Goal: Information Seeking & Learning: Find specific fact

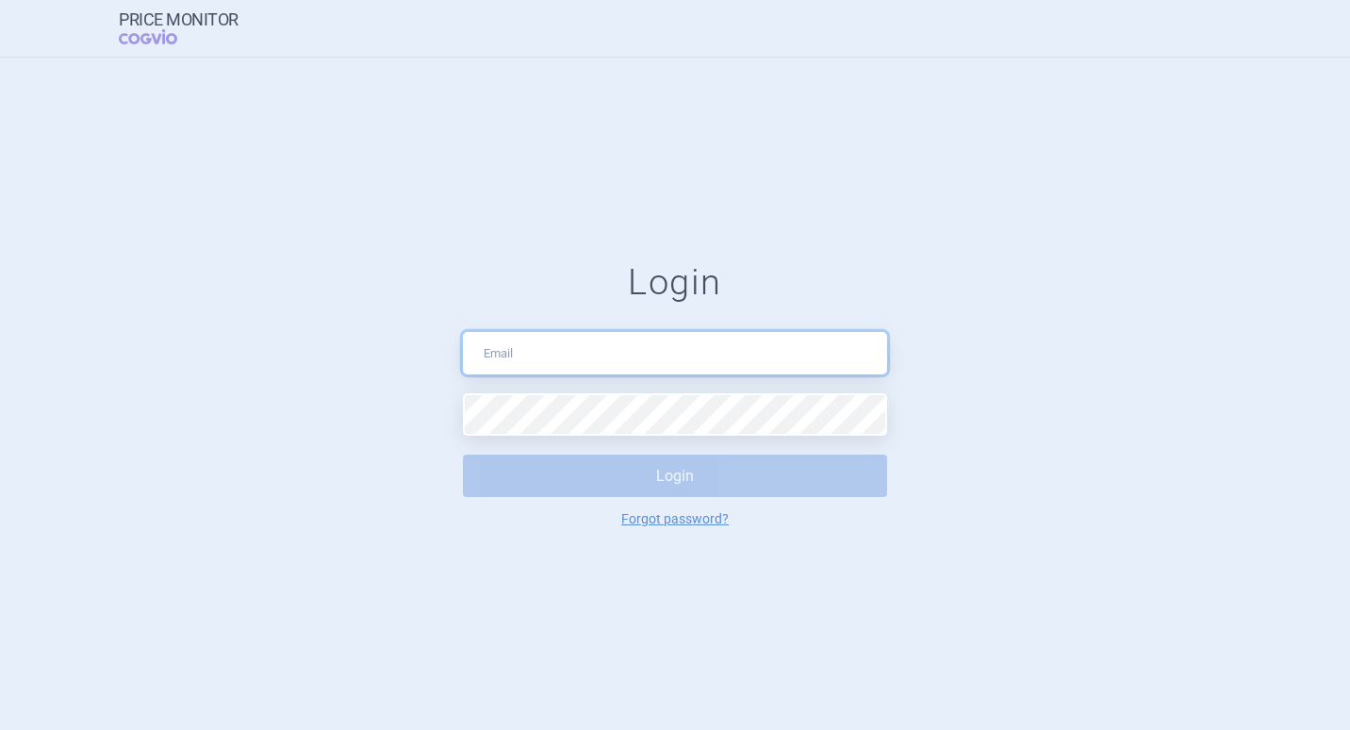
click at [523, 350] on input "text" at bounding box center [675, 353] width 424 height 42
type input "[PERSON_NAME][EMAIL_ADDRESS][PERSON_NAME][DOMAIN_NAME]"
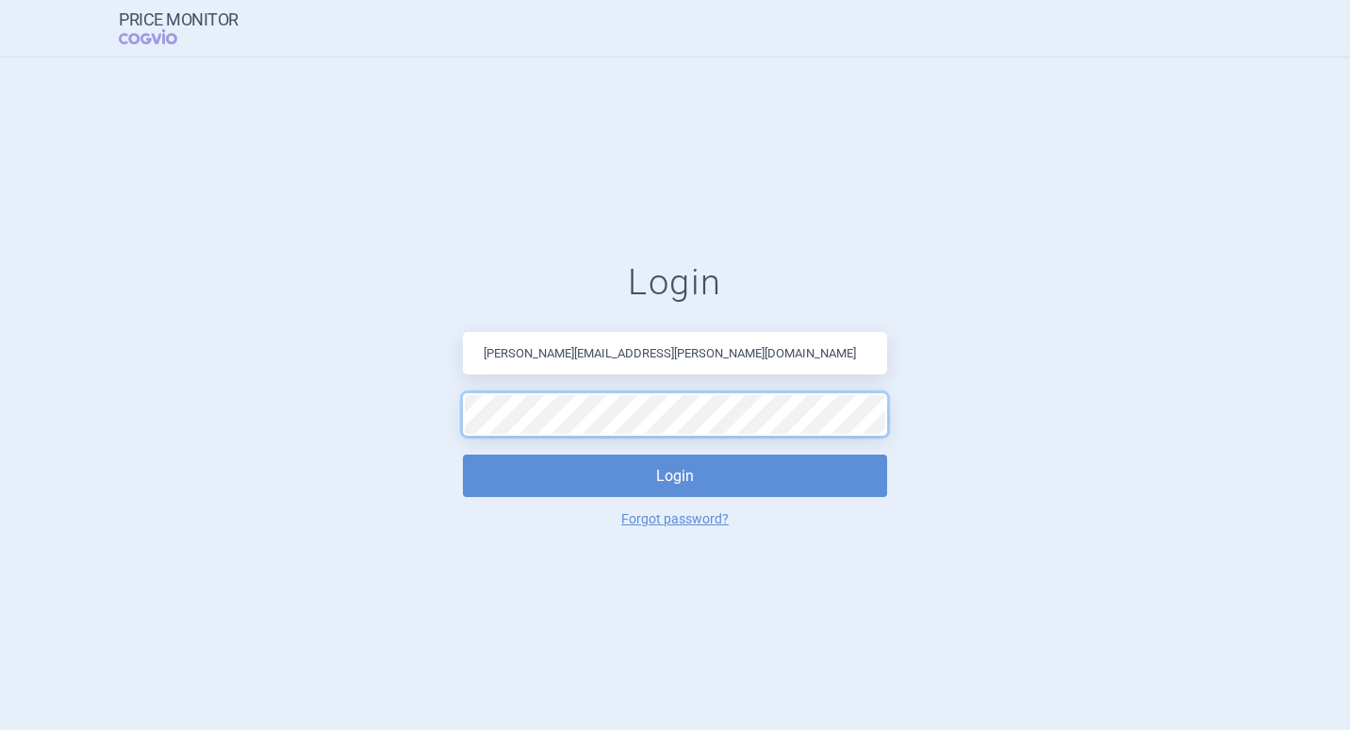
click at [463, 454] on button "Login" at bounding box center [675, 475] width 424 height 42
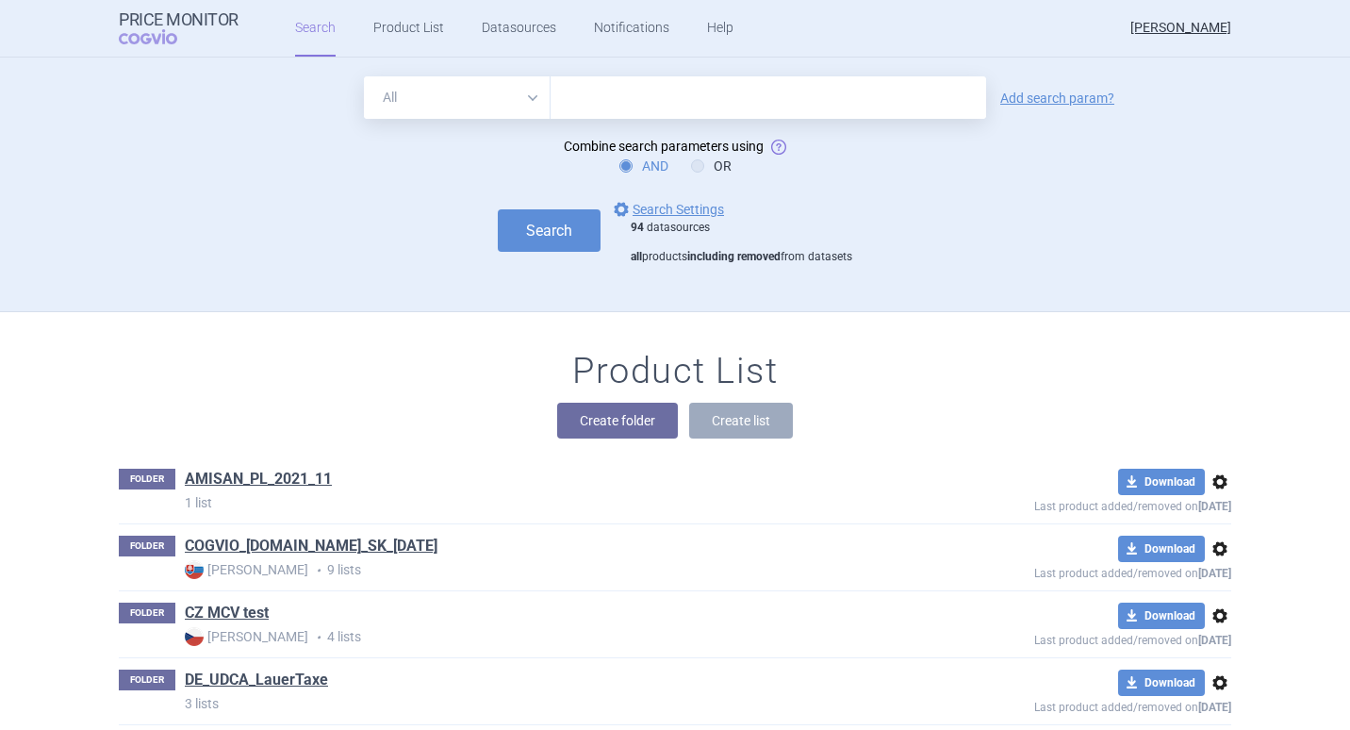
click at [576, 100] on input "text" at bounding box center [769, 97] width 436 height 42
type input "a03fa07"
click at [1041, 95] on link "Add search param?" at bounding box center [1057, 97] width 114 height 13
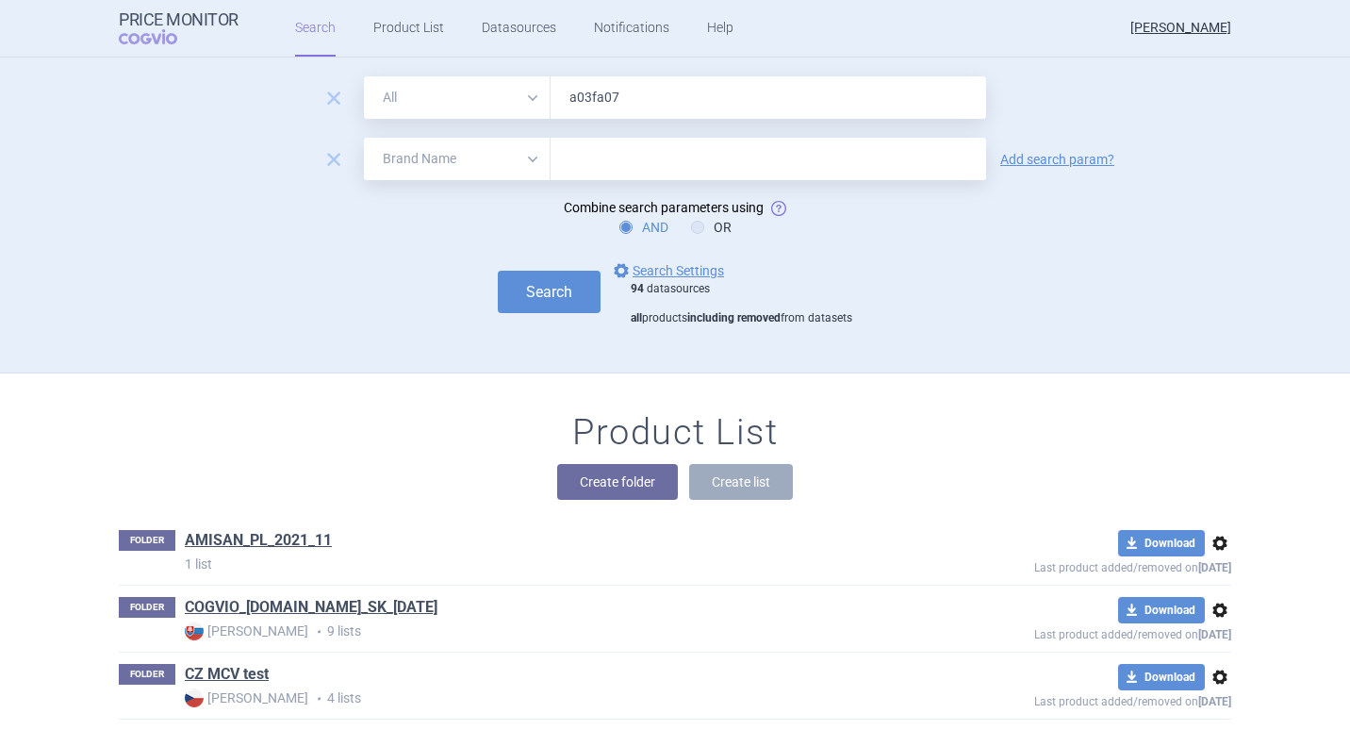
drag, startPoint x: 529, startPoint y: 155, endPoint x: 514, endPoint y: 173, distance: 24.1
click at [529, 155] on select "All Brand Name ATC Company Active Substance Country Newer than" at bounding box center [457, 159] width 187 height 42
select select "country"
click at [364, 138] on select "All Brand Name ATC Company Active Substance Country Newer than" at bounding box center [457, 159] width 187 height 42
click at [615, 150] on input "text" at bounding box center [768, 159] width 417 height 25
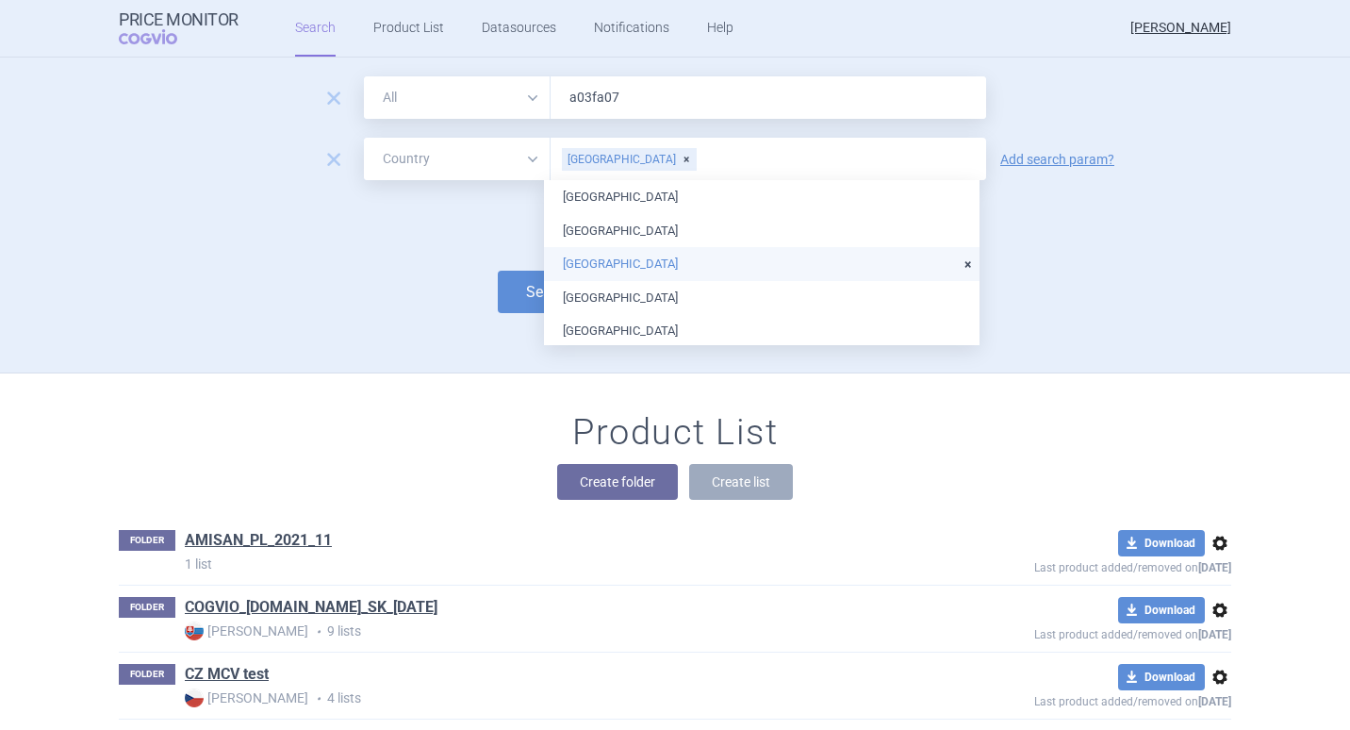
click at [581, 262] on li "[GEOGRAPHIC_DATA]" at bounding box center [762, 264] width 436 height 34
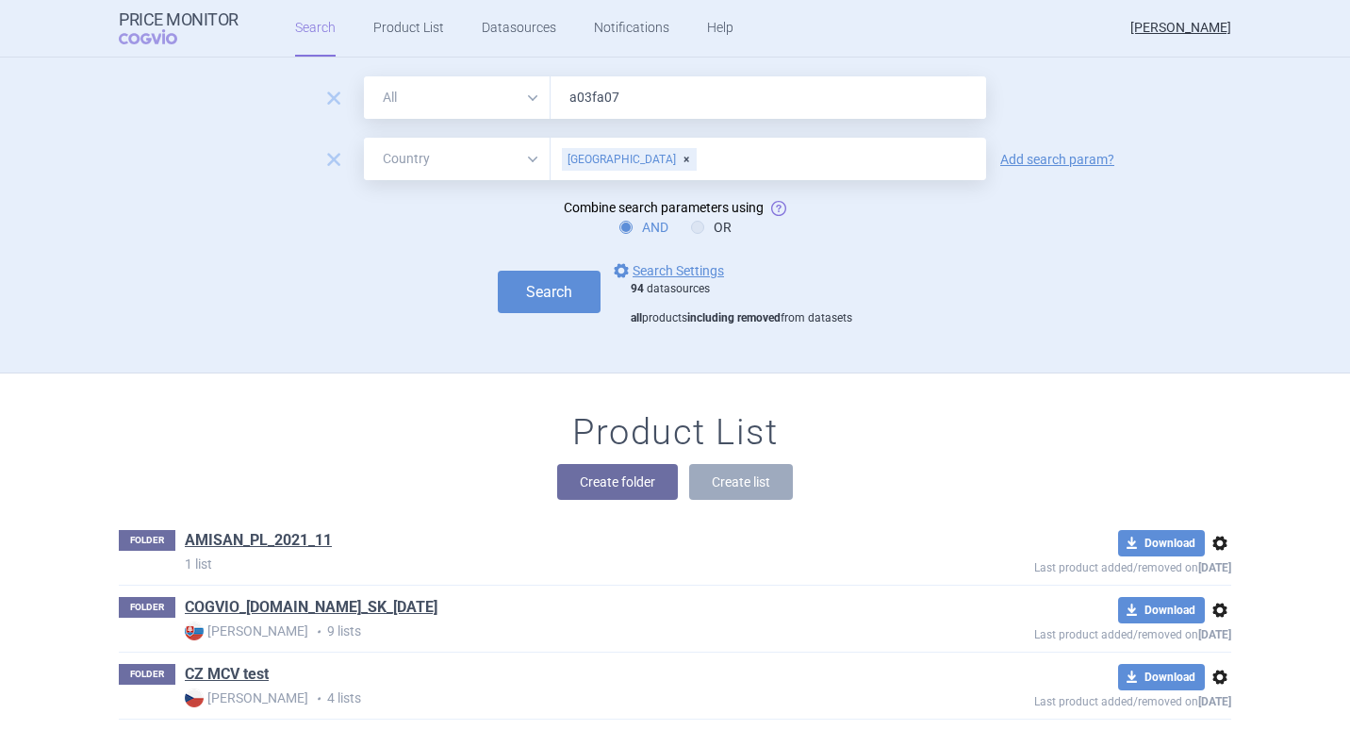
click at [431, 250] on form "remove All Brand Name ATC Company Active Substance Country Newer than a03fa07 r…" at bounding box center [675, 200] width 1113 height 249
click at [540, 281] on button "Search" at bounding box center [549, 292] width 103 height 42
select select "country"
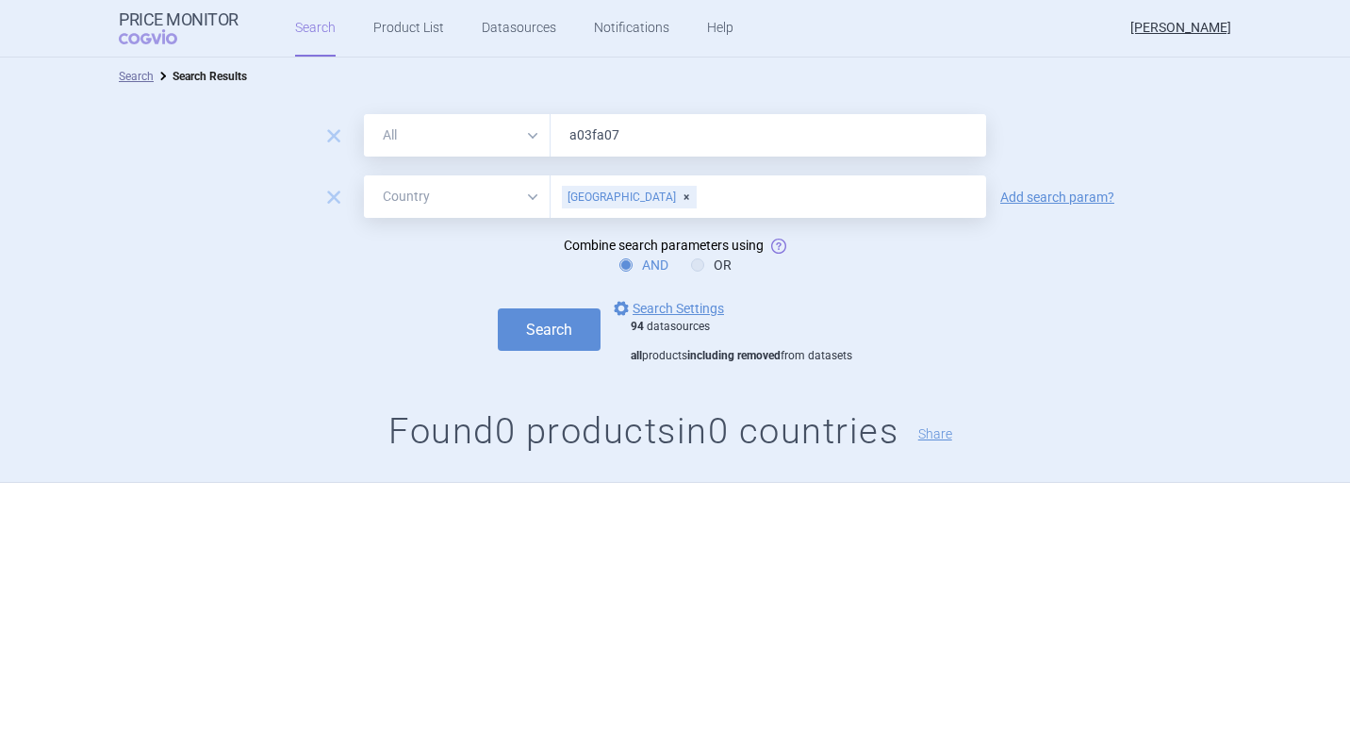
click at [645, 136] on input "a03fa07" at bounding box center [769, 135] width 436 height 42
drag, startPoint x: 645, startPoint y: 136, endPoint x: 627, endPoint y: 136, distance: 17.9
click at [627, 136] on input "a03fa07" at bounding box center [769, 135] width 436 height 42
drag, startPoint x: 627, startPoint y: 136, endPoint x: 558, endPoint y: 135, distance: 68.8
click at [558, 135] on input "a03fa07" at bounding box center [769, 135] width 436 height 42
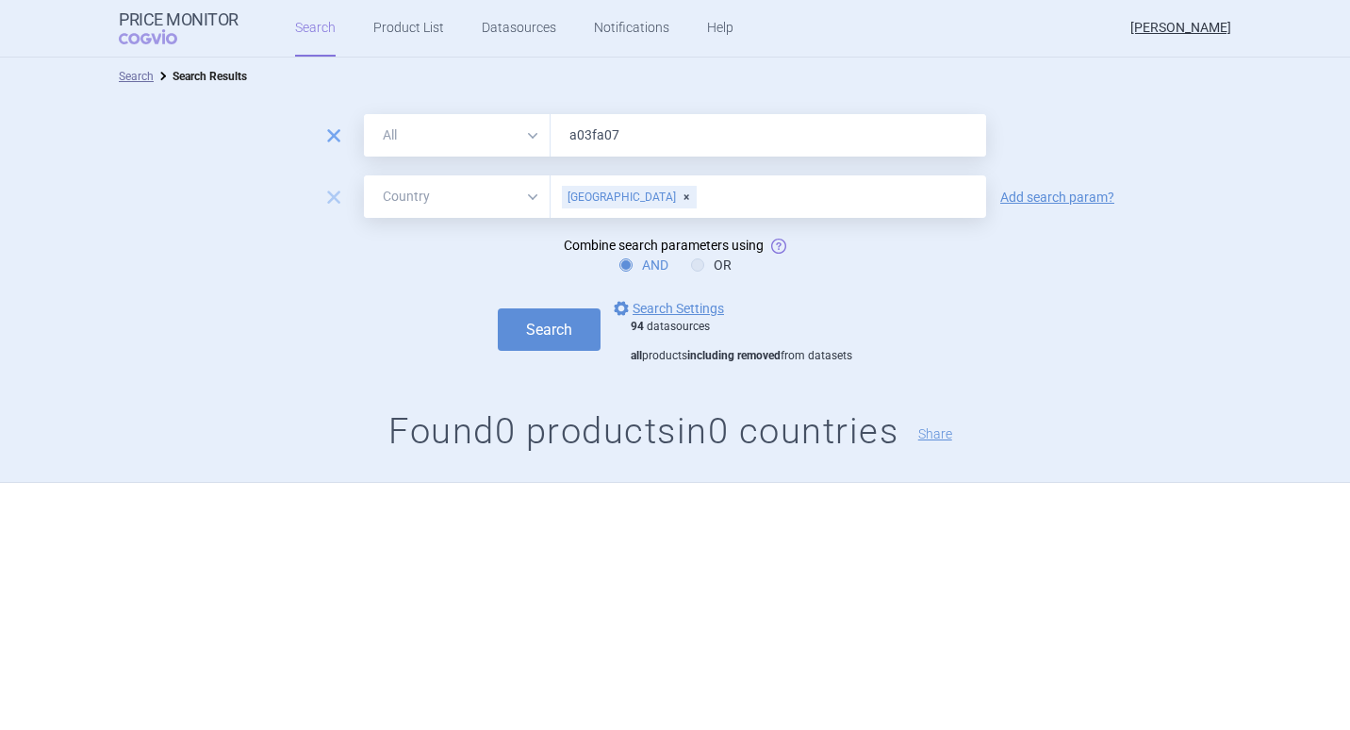
click at [332, 133] on span "remove" at bounding box center [334, 136] width 26 height 26
select select "country"
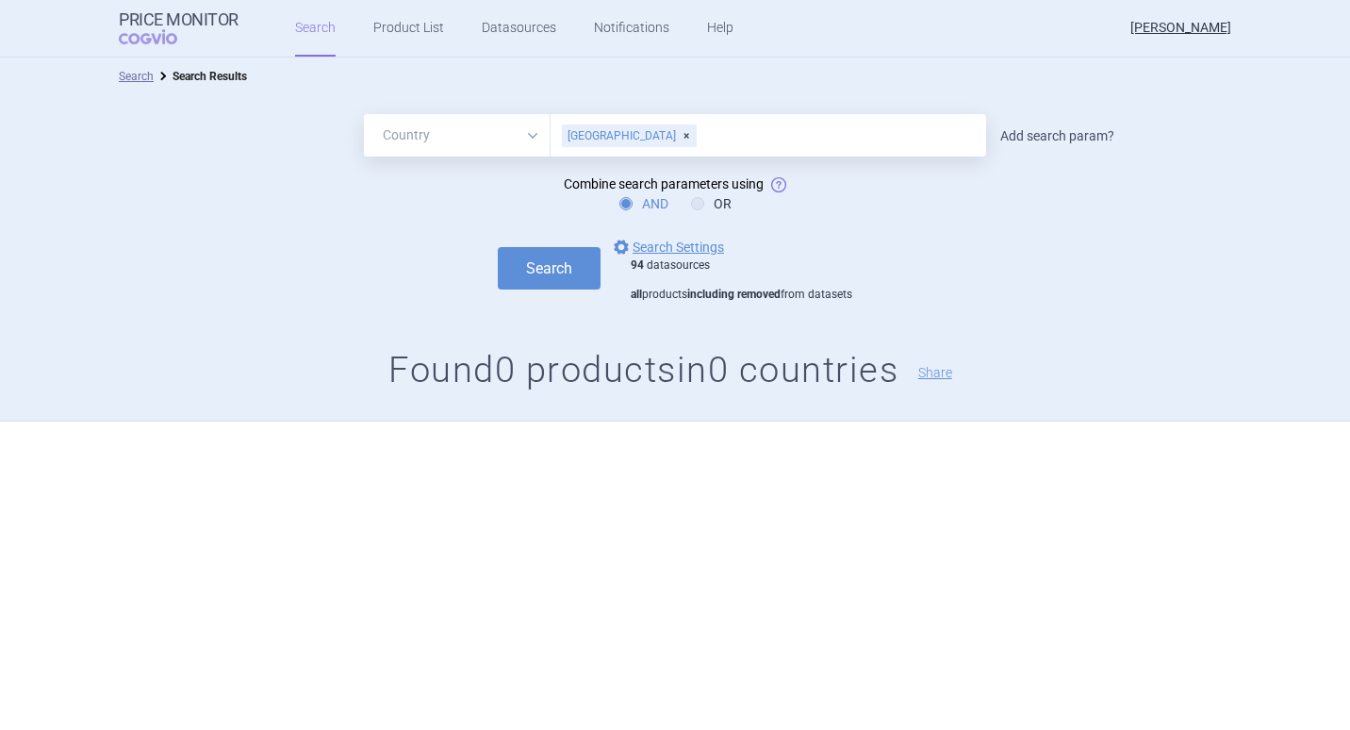
click at [1042, 142] on link "Add search param?" at bounding box center [1057, 135] width 114 height 13
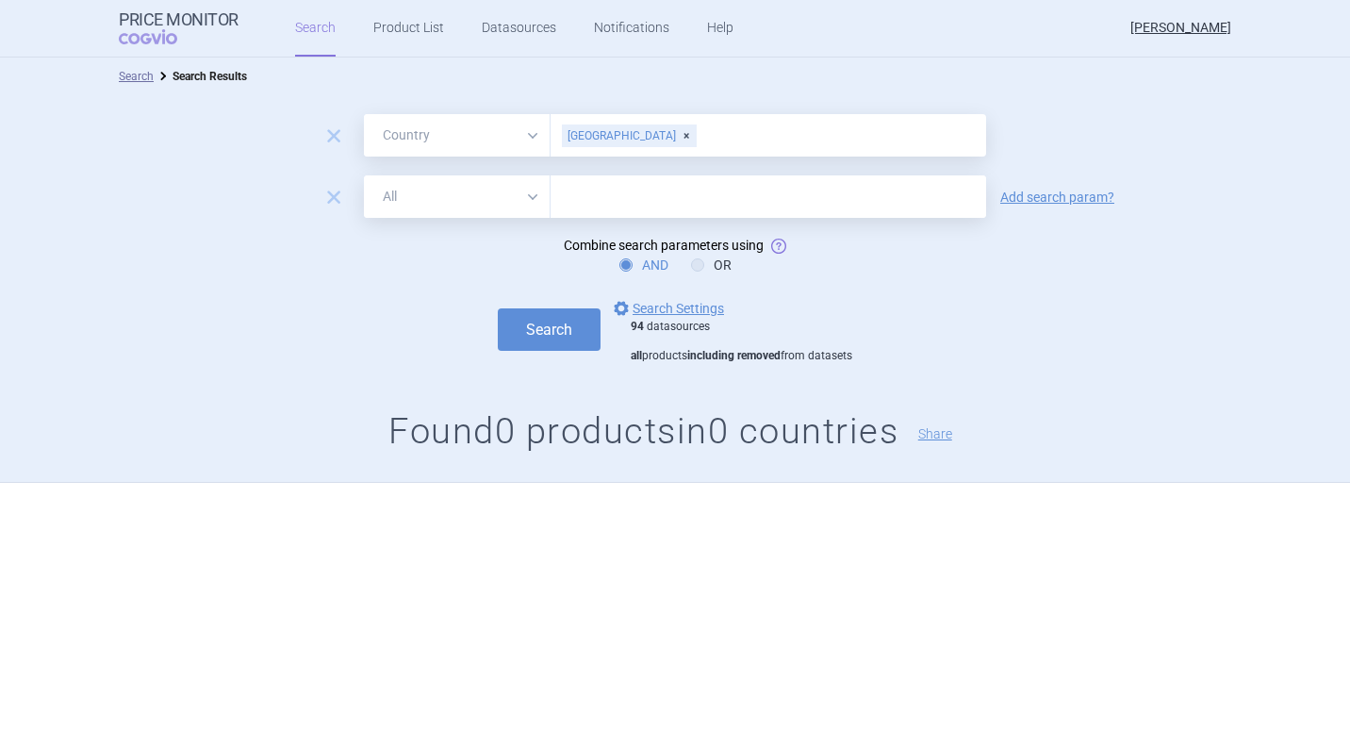
drag, startPoint x: 539, startPoint y: 191, endPoint x: 527, endPoint y: 196, distance: 13.1
click at [537, 191] on select "All Brand Name ATC Company Active Substance Country Newer than" at bounding box center [457, 196] width 187 height 42
select select "atc"
click at [364, 175] on select "All Brand Name ATC Company Active Substance Country Newer than" at bounding box center [457, 196] width 187 height 42
click at [589, 192] on input "text" at bounding box center [769, 196] width 436 height 42
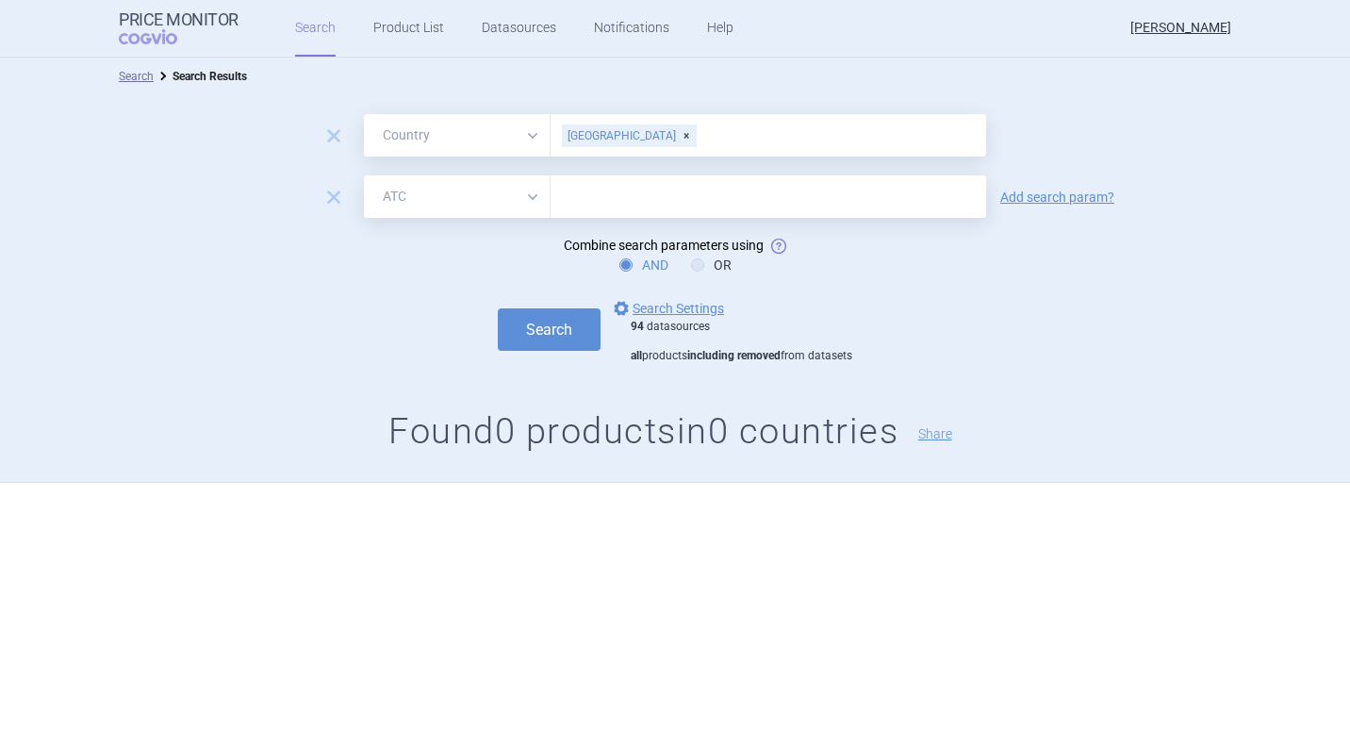
type input "A03FA07"
click at [554, 321] on button "Search" at bounding box center [549, 329] width 103 height 42
click at [535, 192] on select "All Brand Name ATC Company Active Substance Country Newer than" at bounding box center [457, 196] width 187 height 42
select select "brandName"
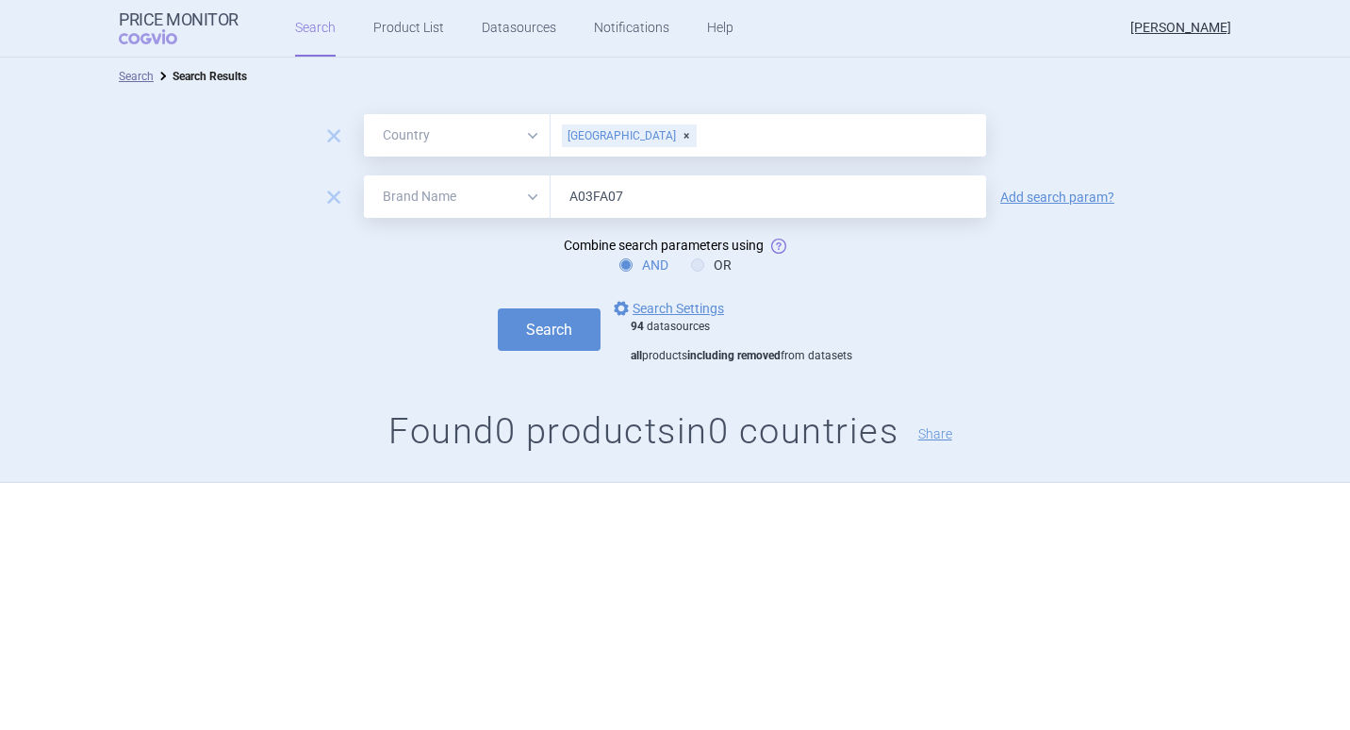
click at [364, 175] on select "All Brand Name ATC Company Active Substance Country Newer than" at bounding box center [457, 196] width 187 height 42
drag, startPoint x: 636, startPoint y: 189, endPoint x: 536, endPoint y: 189, distance: 99.9
click at [536, 189] on div "All Brand Name ATC Company Active Substance Country Newer than A03FA07" at bounding box center [675, 196] width 622 height 42
type input "itomed"
click at [549, 331] on button "Search" at bounding box center [549, 329] width 103 height 42
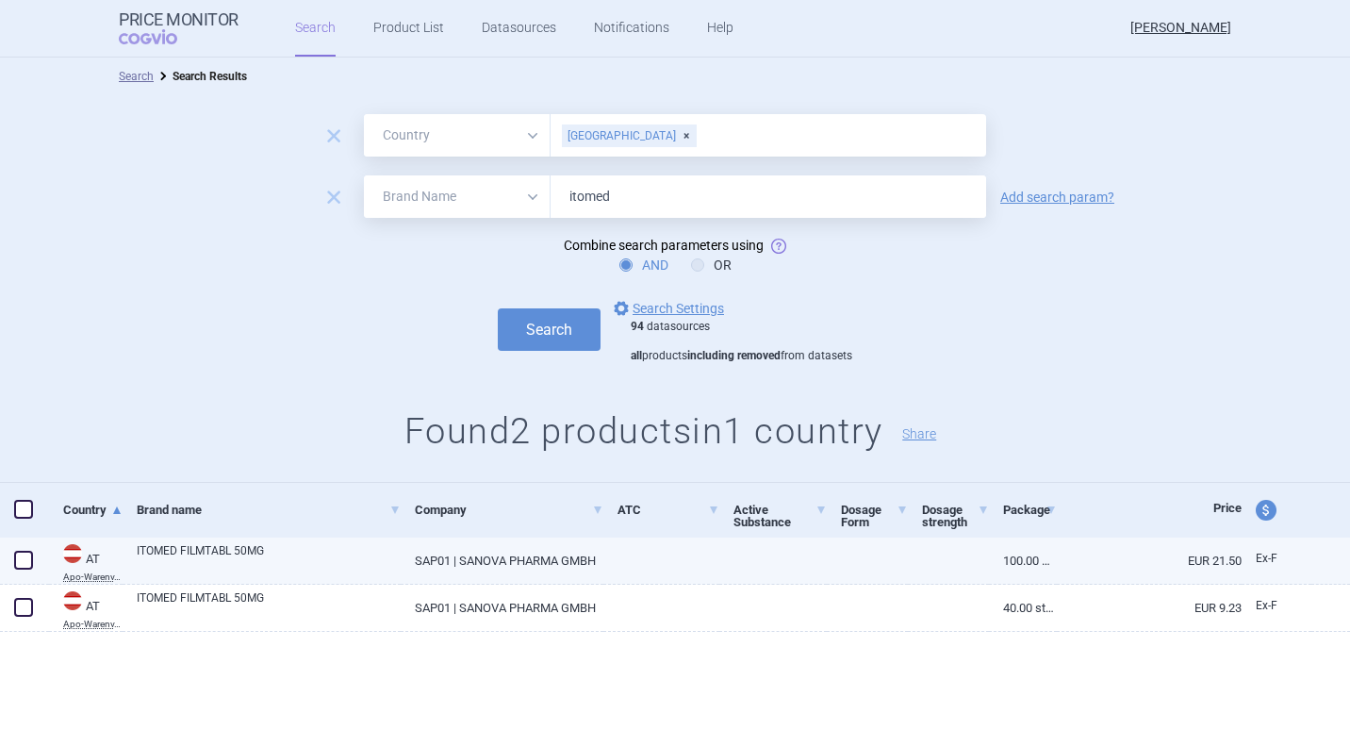
click at [204, 552] on link "ITOMED FILMTABL 50MG" at bounding box center [269, 559] width 264 height 34
select select "EUR"
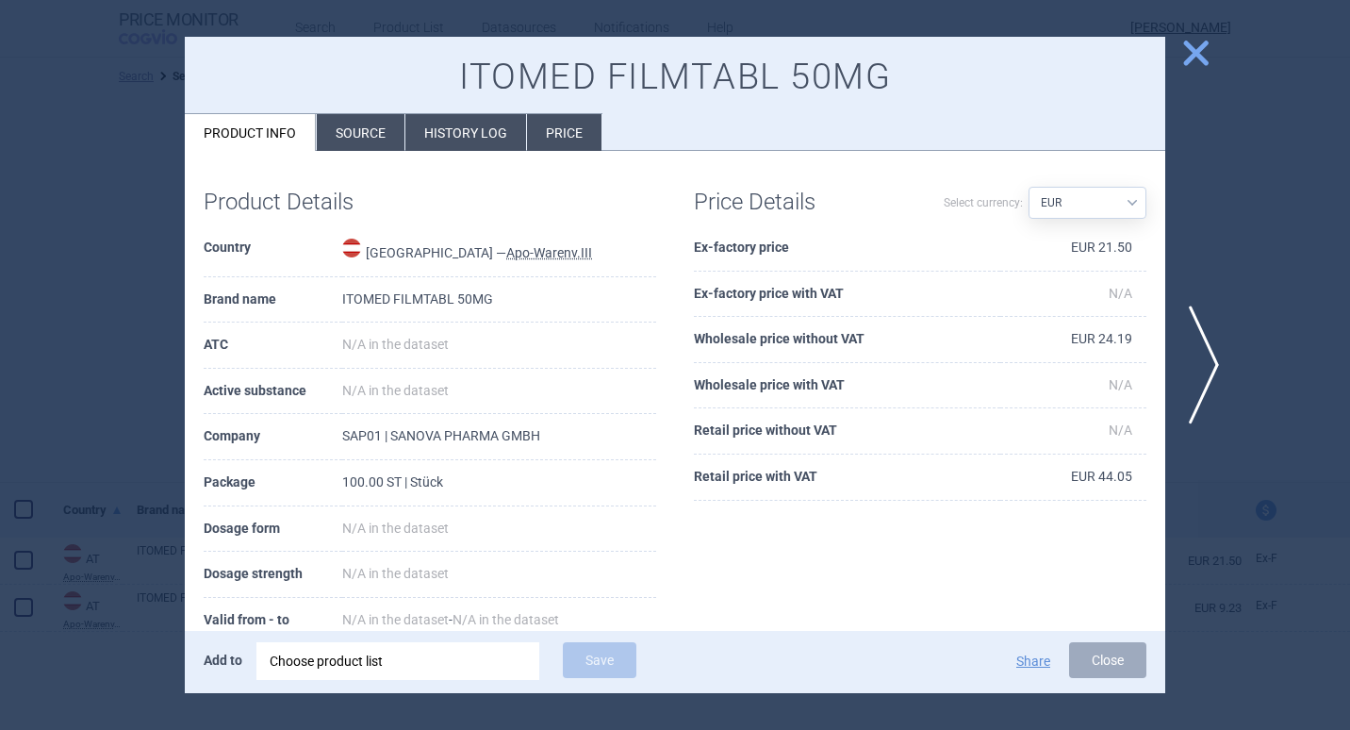
click at [1201, 50] on span "close" at bounding box center [1196, 53] width 33 height 33
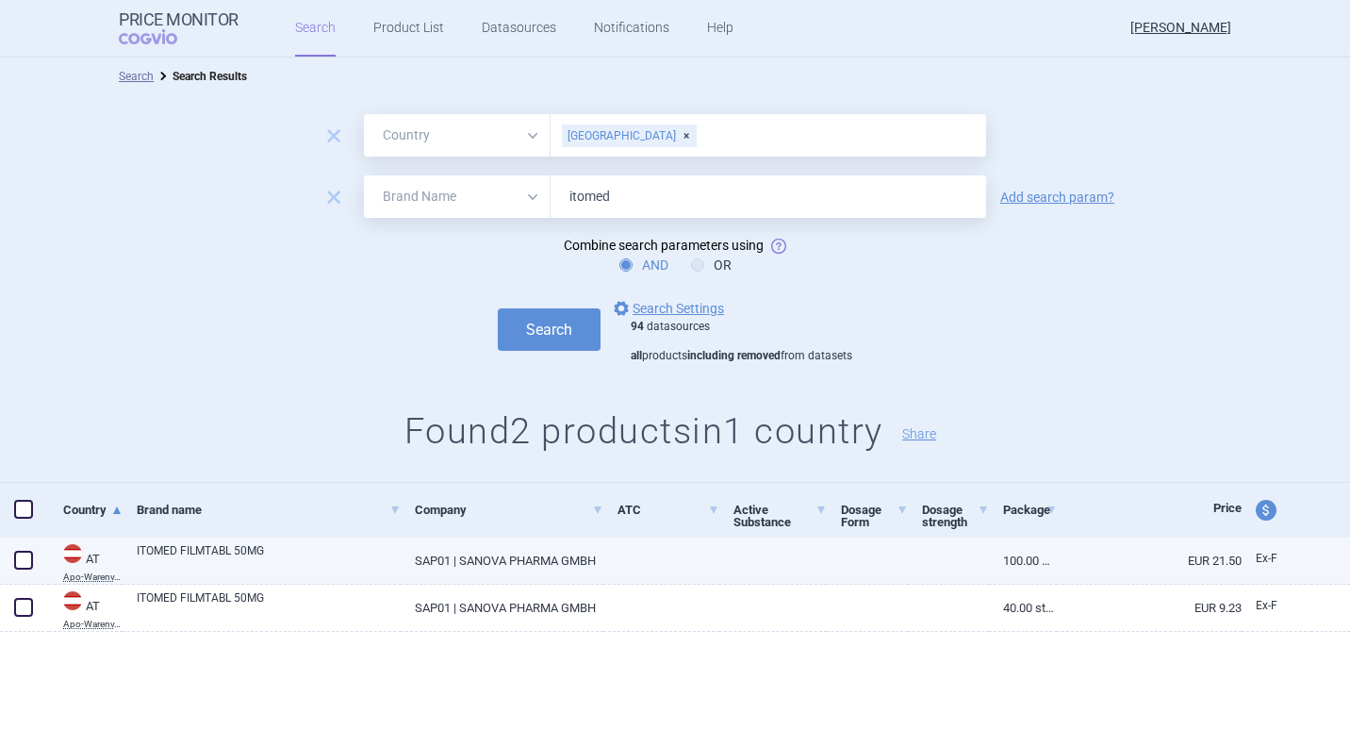
click at [203, 549] on link "ITOMED FILMTABL 50MG" at bounding box center [269, 559] width 264 height 34
select select "EUR"
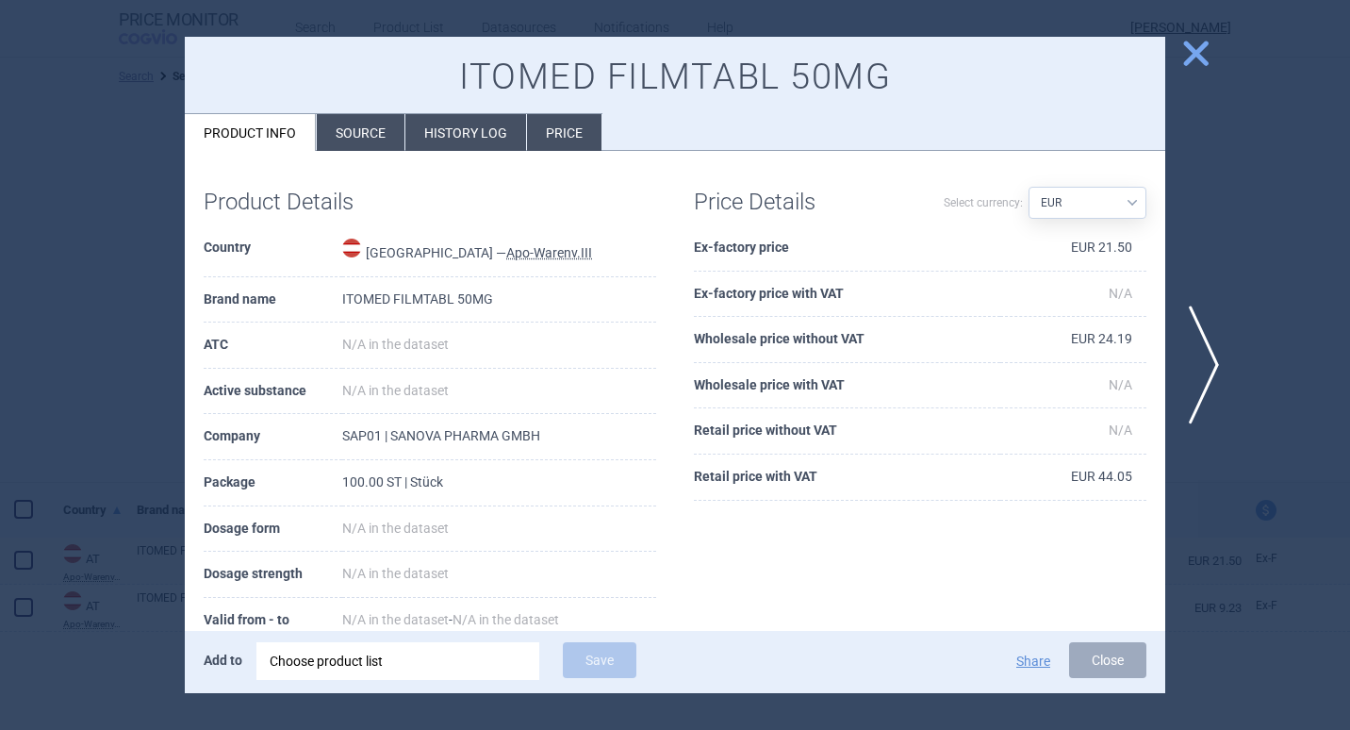
click at [373, 127] on li "Source" at bounding box center [361, 132] width 88 height 37
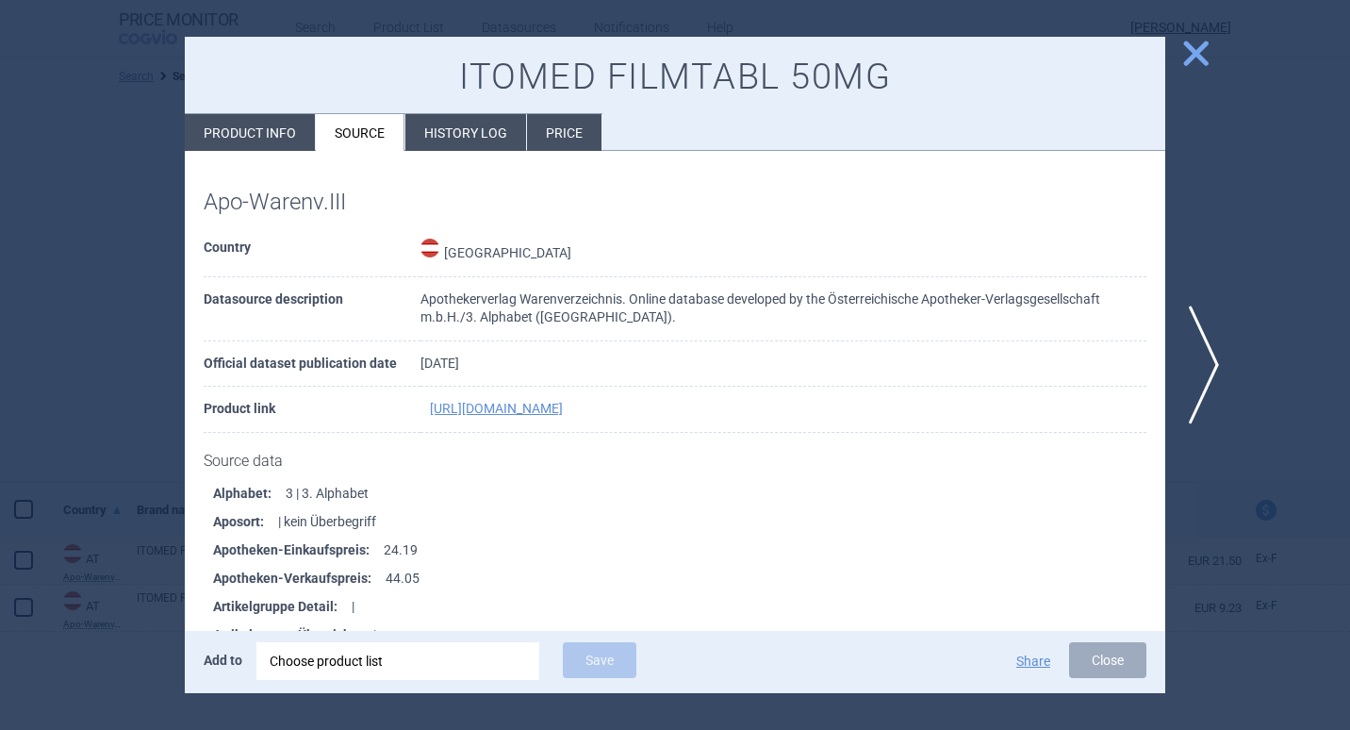
click at [228, 127] on li "Product info" at bounding box center [250, 132] width 130 height 37
select select "EUR"
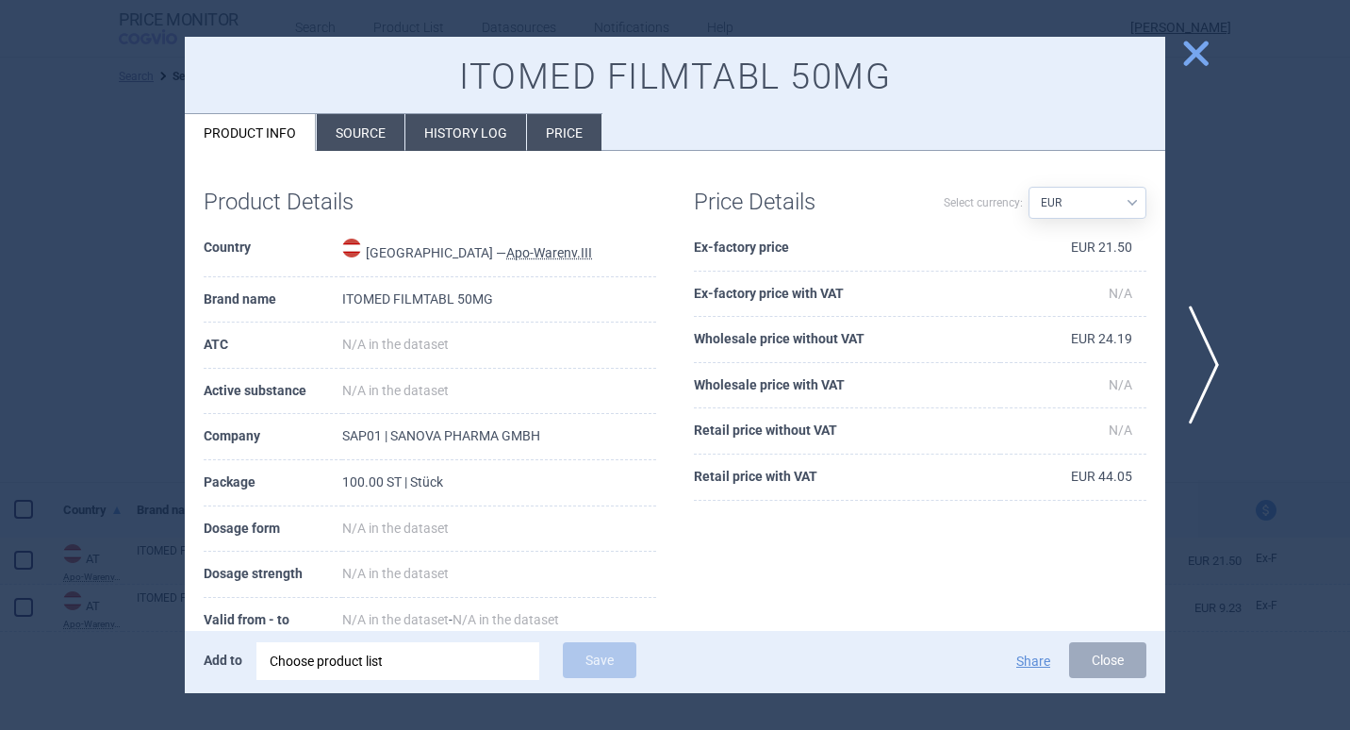
click at [586, 140] on li "Price" at bounding box center [564, 132] width 74 height 37
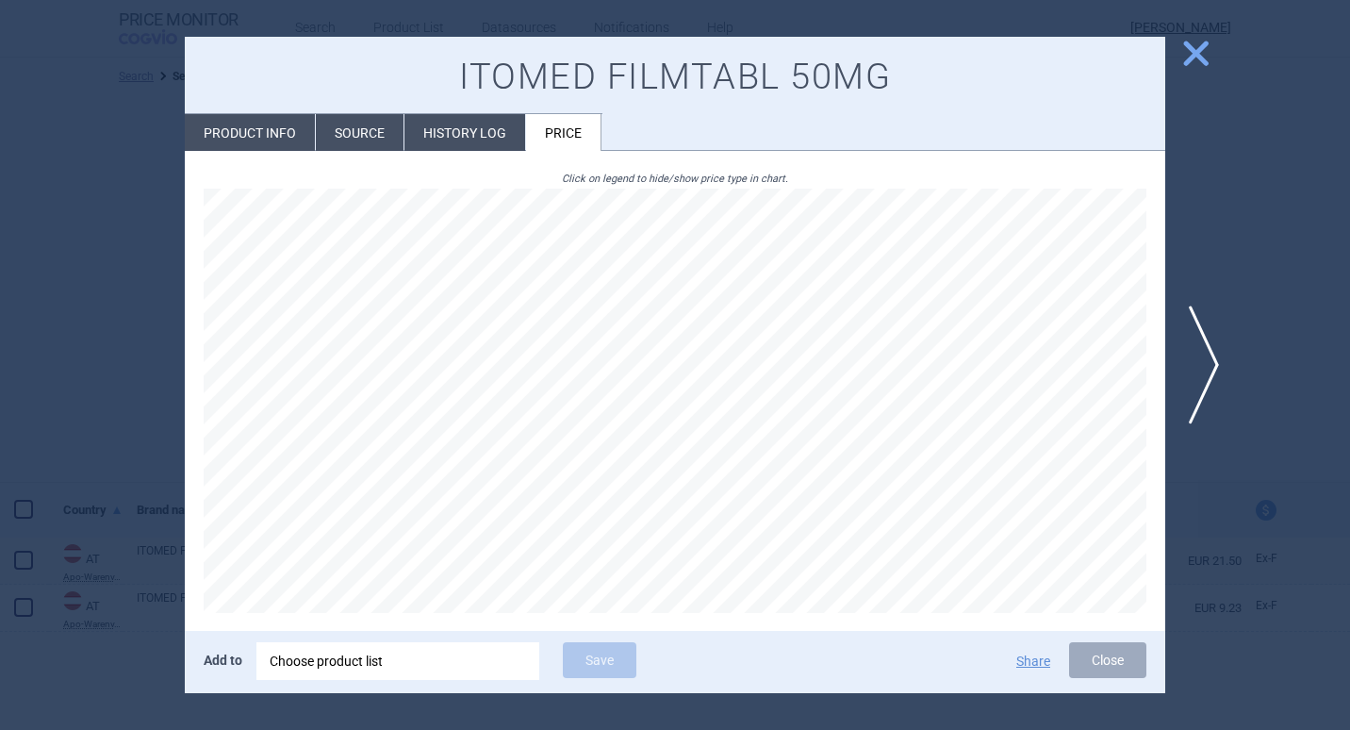
click at [477, 134] on li "History log" at bounding box center [464, 132] width 121 height 37
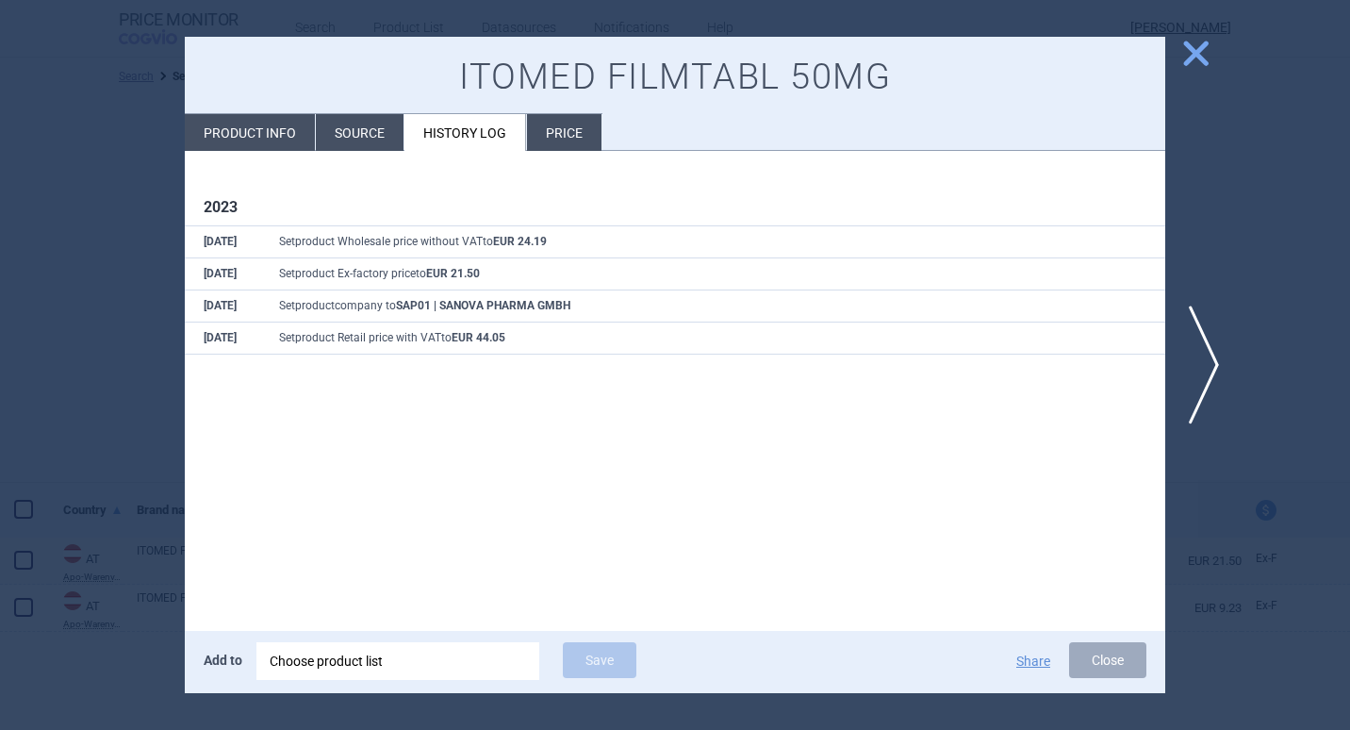
click at [331, 121] on li "Source" at bounding box center [360, 132] width 88 height 37
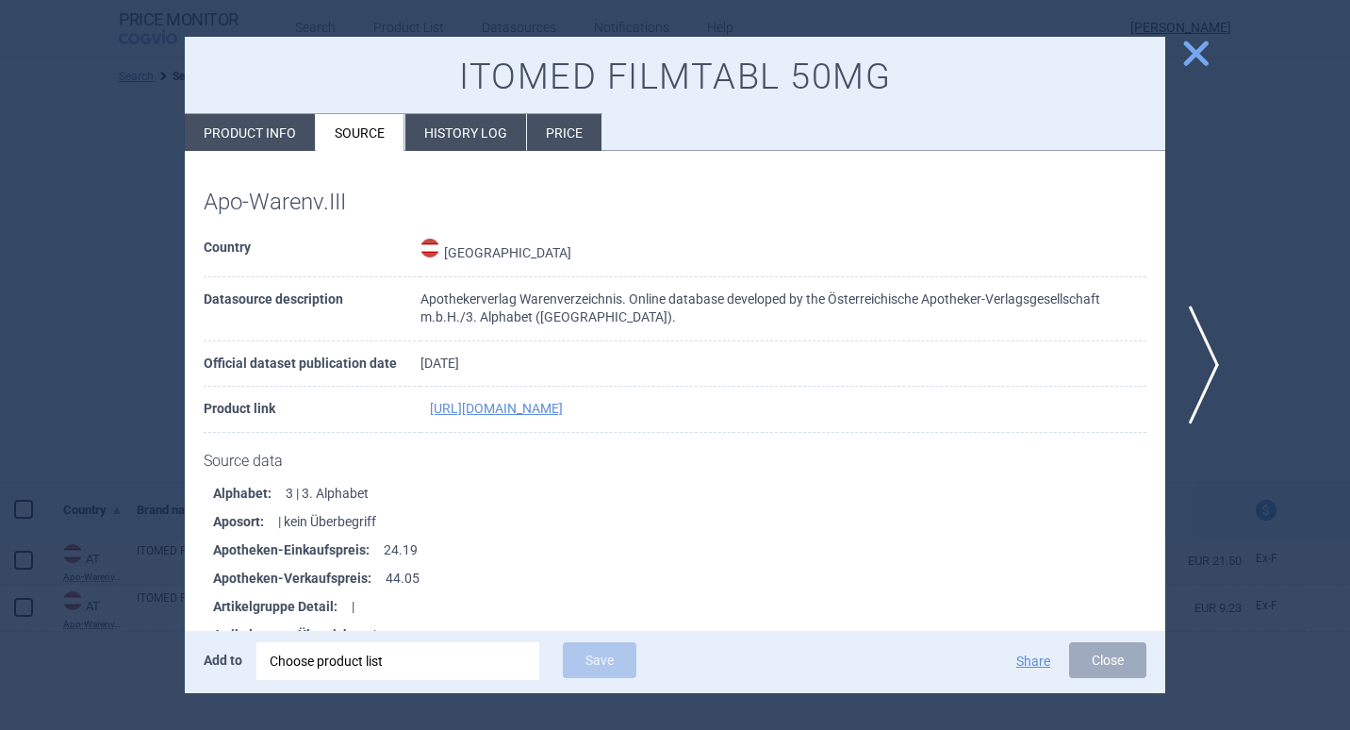
click at [272, 124] on li "Product info" at bounding box center [250, 132] width 130 height 37
select select "EUR"
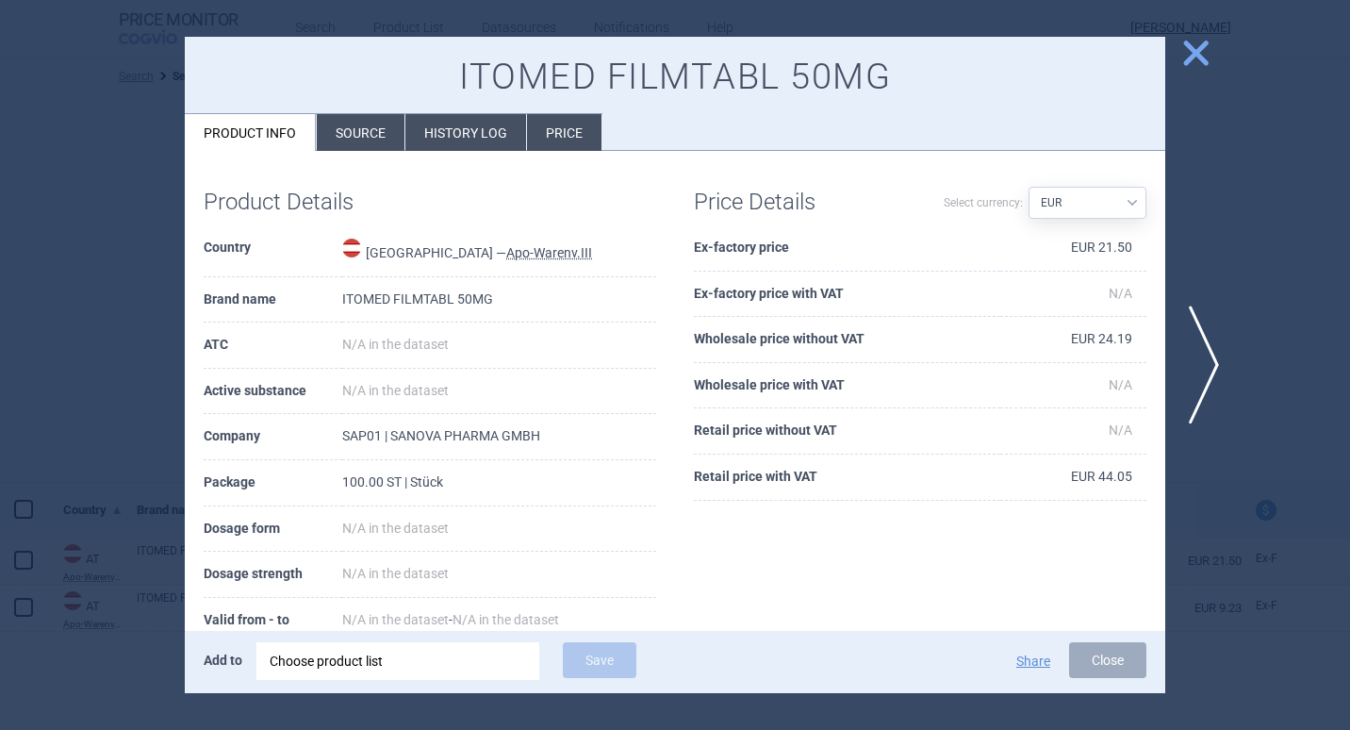
click at [1189, 49] on span "close" at bounding box center [1196, 53] width 33 height 33
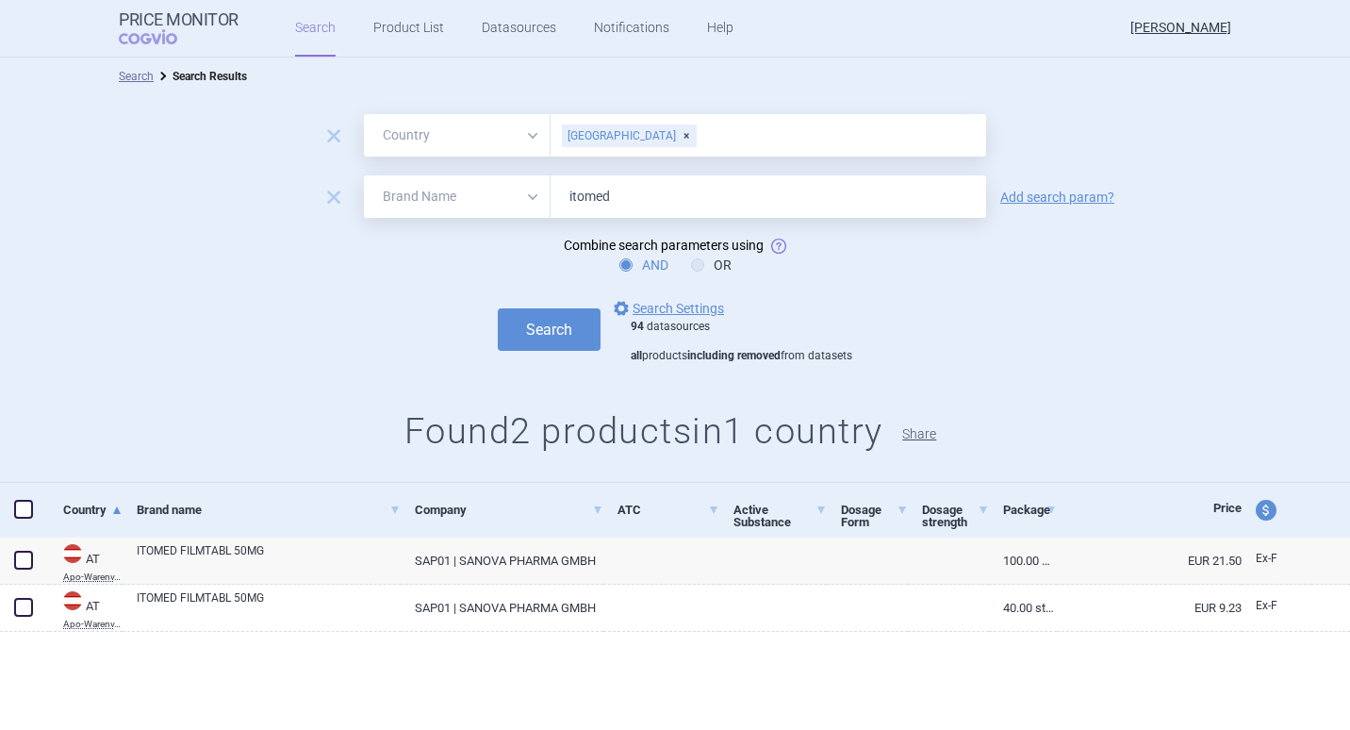
click at [927, 433] on button "Share" at bounding box center [919, 433] width 34 height 13
click at [168, 543] on link "ITOMED FILMTABL 50MG" at bounding box center [269, 559] width 264 height 34
select select "EUR"
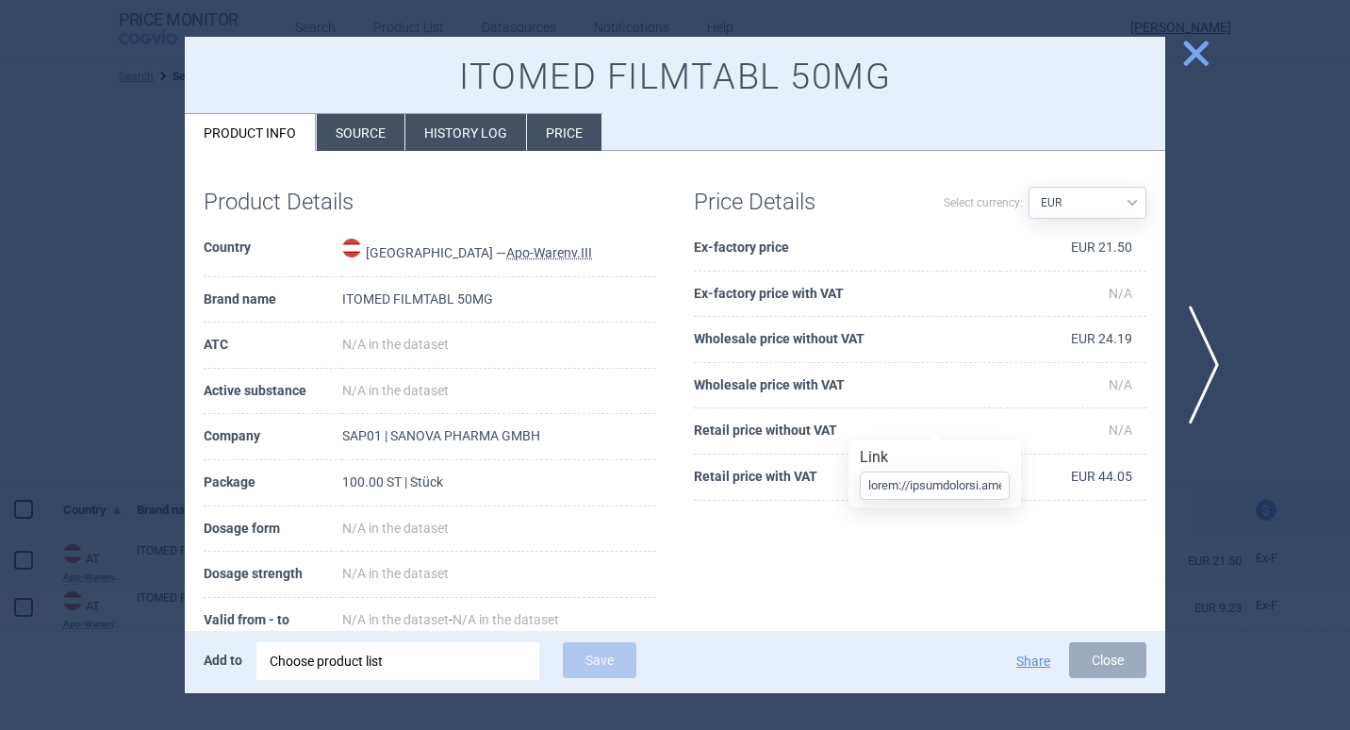
click at [1277, 449] on div at bounding box center [675, 365] width 1350 height 730
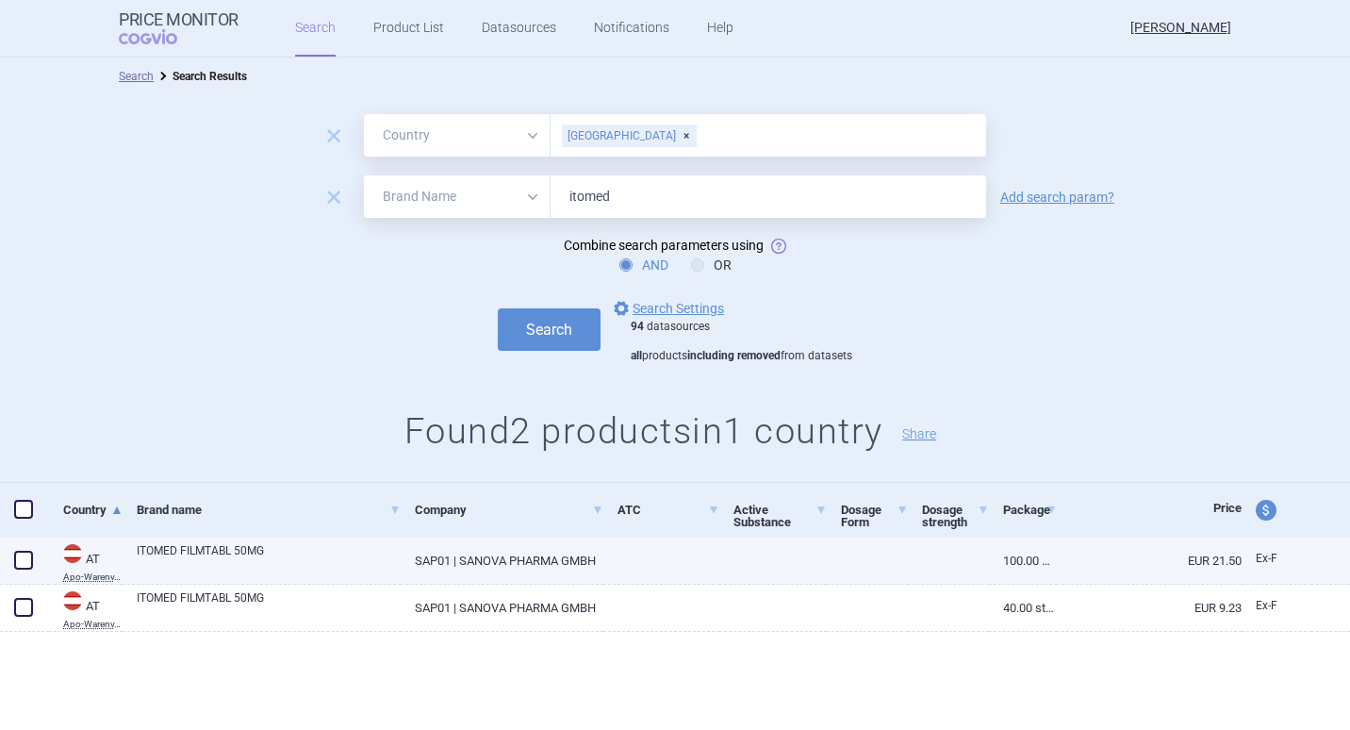
click at [182, 546] on link "ITOMED FILMTABL 50MG" at bounding box center [269, 559] width 264 height 34
select select "EUR"
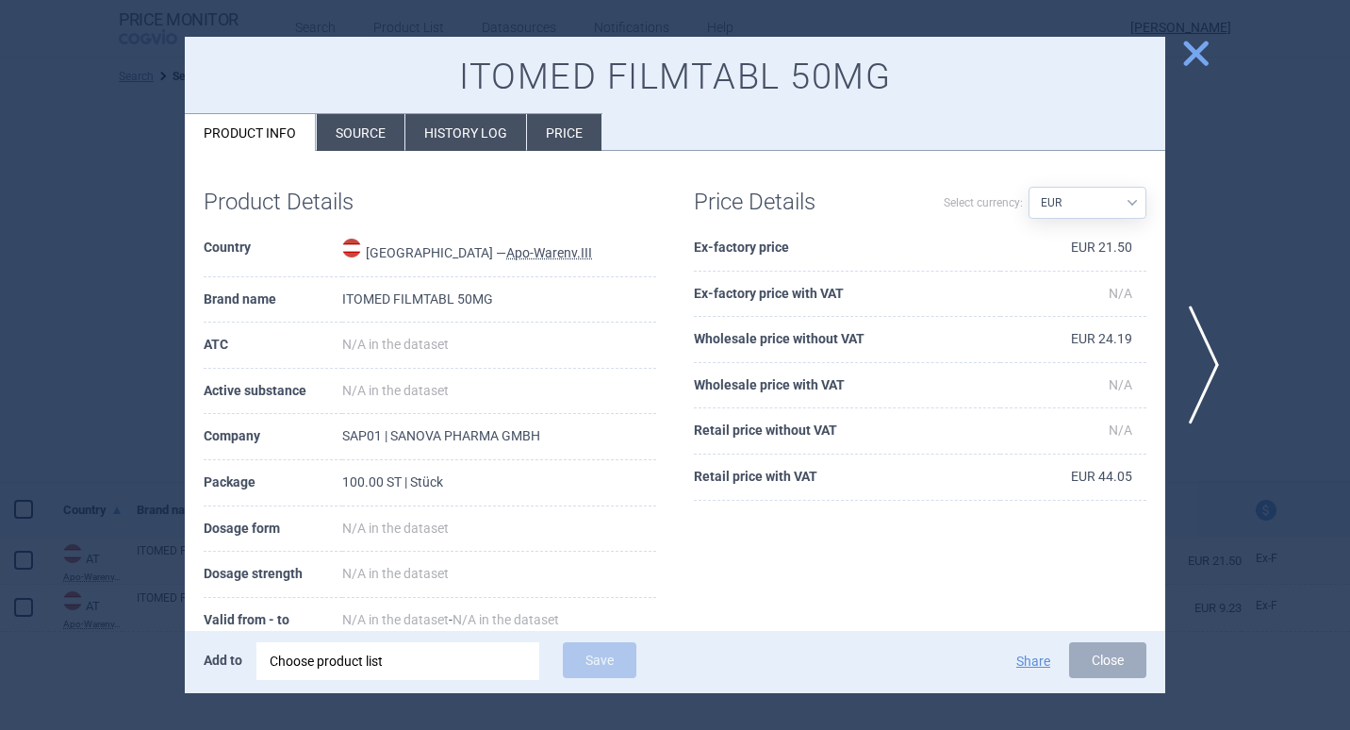
click at [364, 124] on li "Source" at bounding box center [361, 132] width 88 height 37
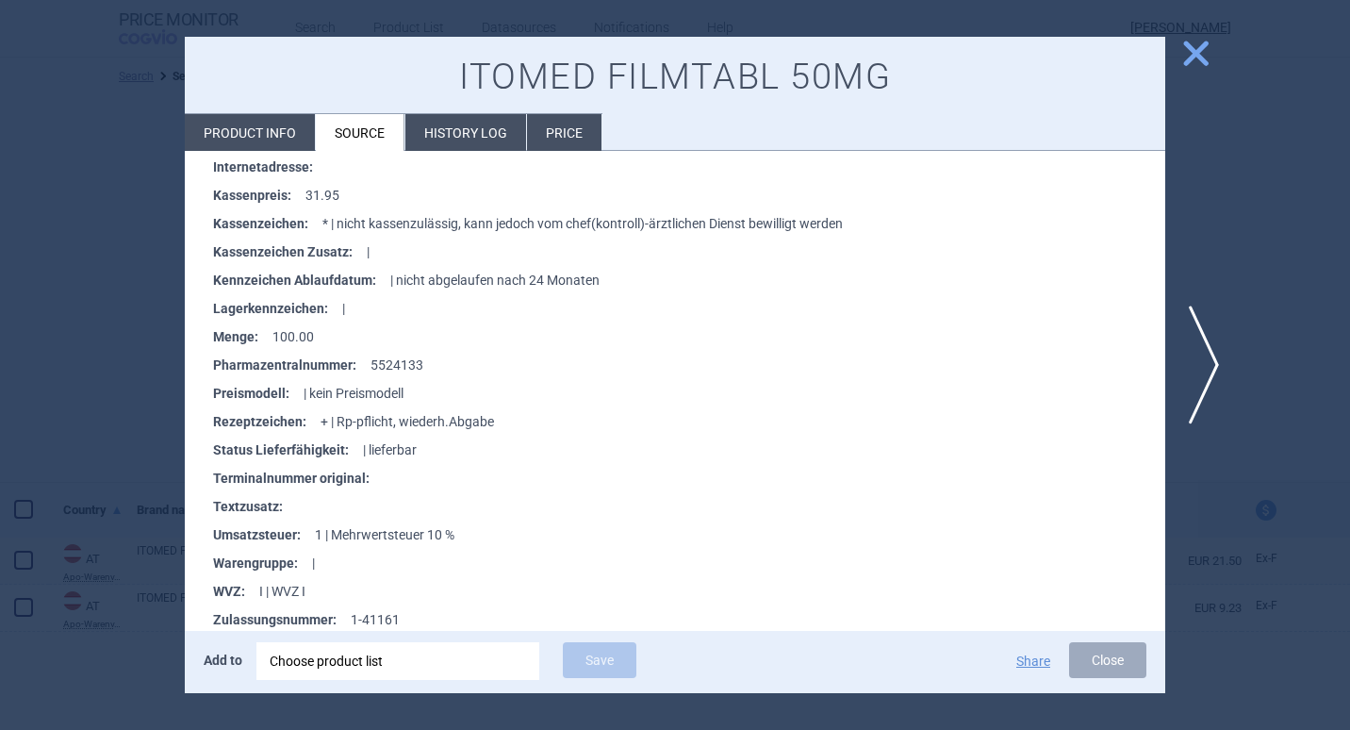
scroll to position [865, 0]
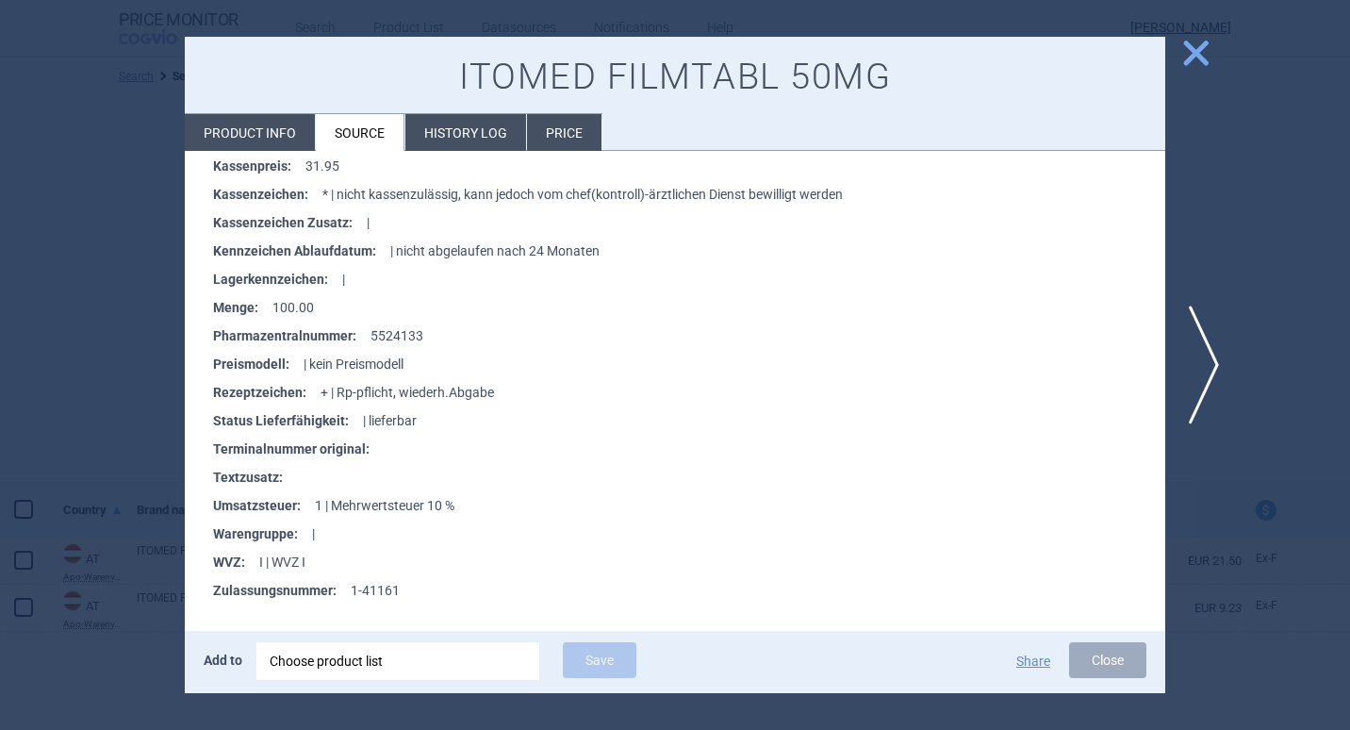
click at [1201, 54] on span "close" at bounding box center [1196, 53] width 33 height 33
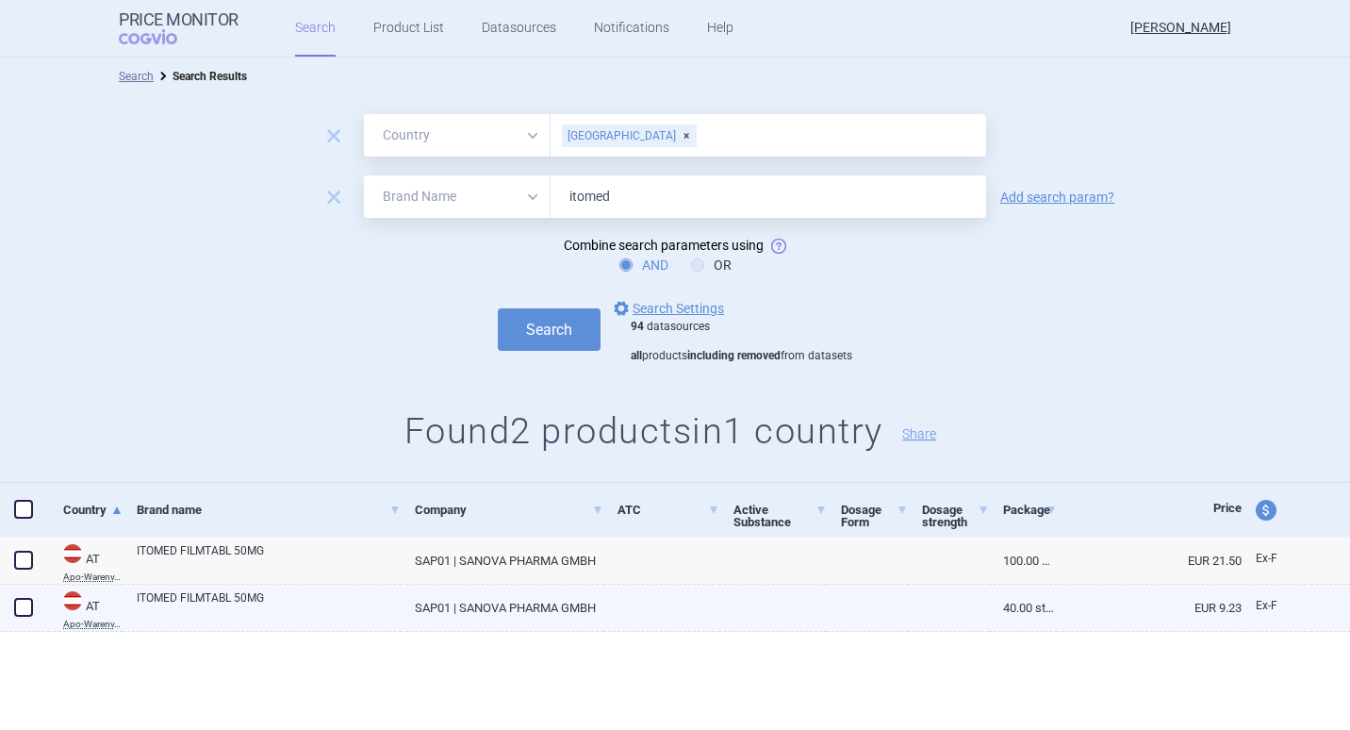
click at [195, 591] on link "ITOMED FILMTABL 50MG" at bounding box center [269, 606] width 264 height 34
select select "EUR"
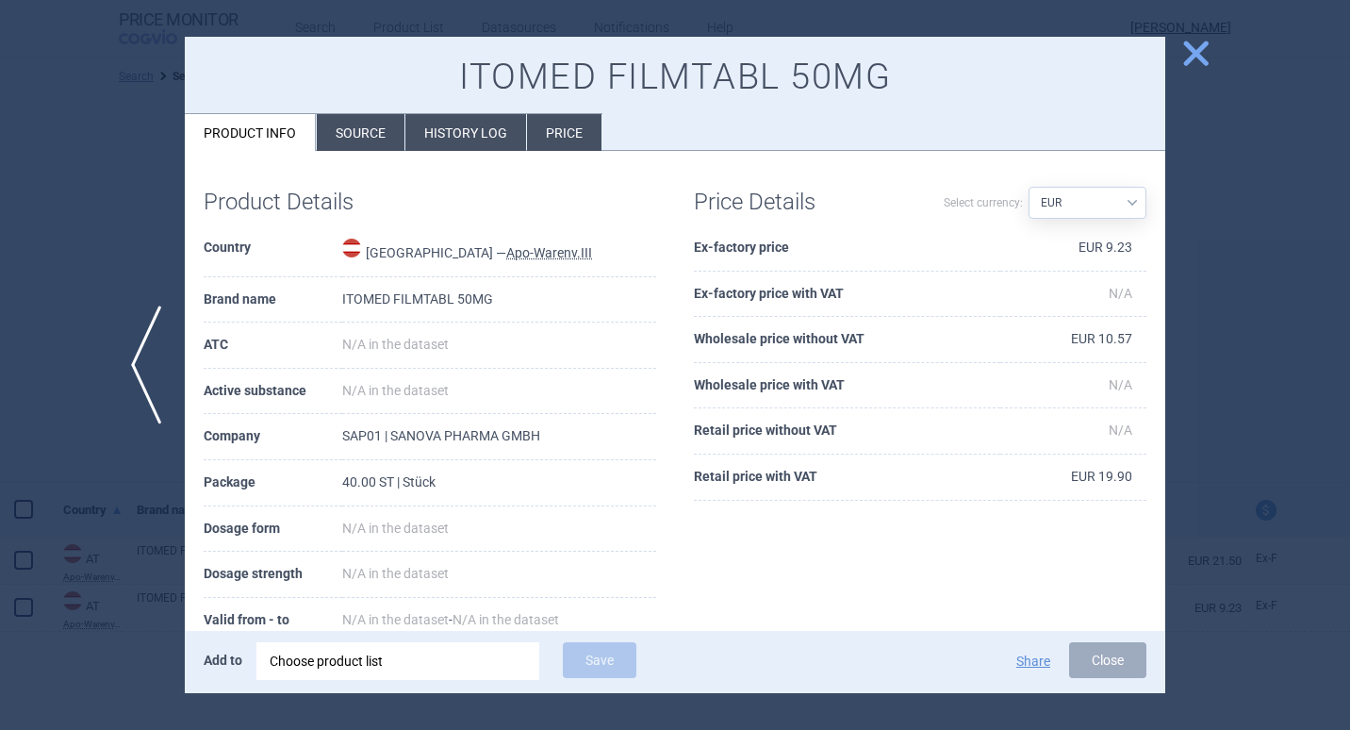
click at [361, 130] on li "Source" at bounding box center [361, 132] width 88 height 37
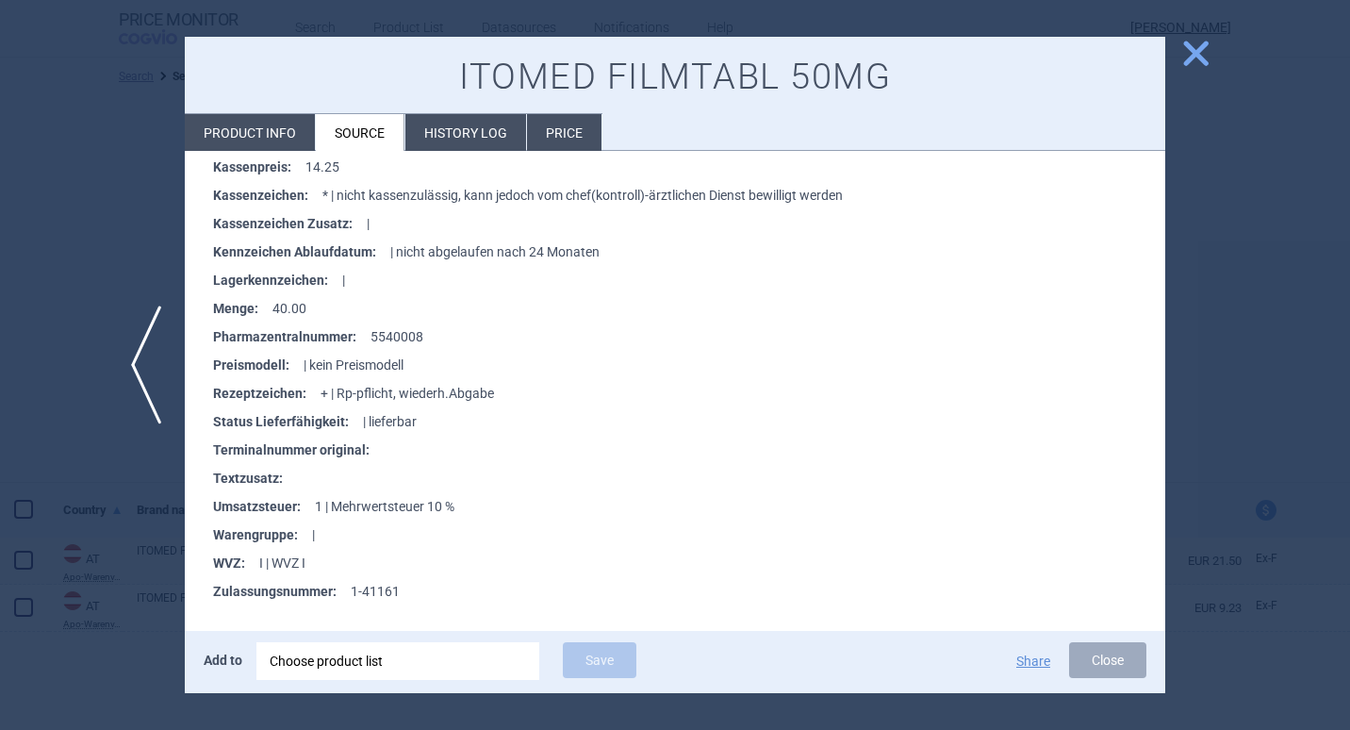
scroll to position [865, 0]
drag, startPoint x: 241, startPoint y: 122, endPoint x: 274, endPoint y: 114, distance: 33.9
click at [241, 122] on li "Product info" at bounding box center [250, 132] width 130 height 37
select select "EUR"
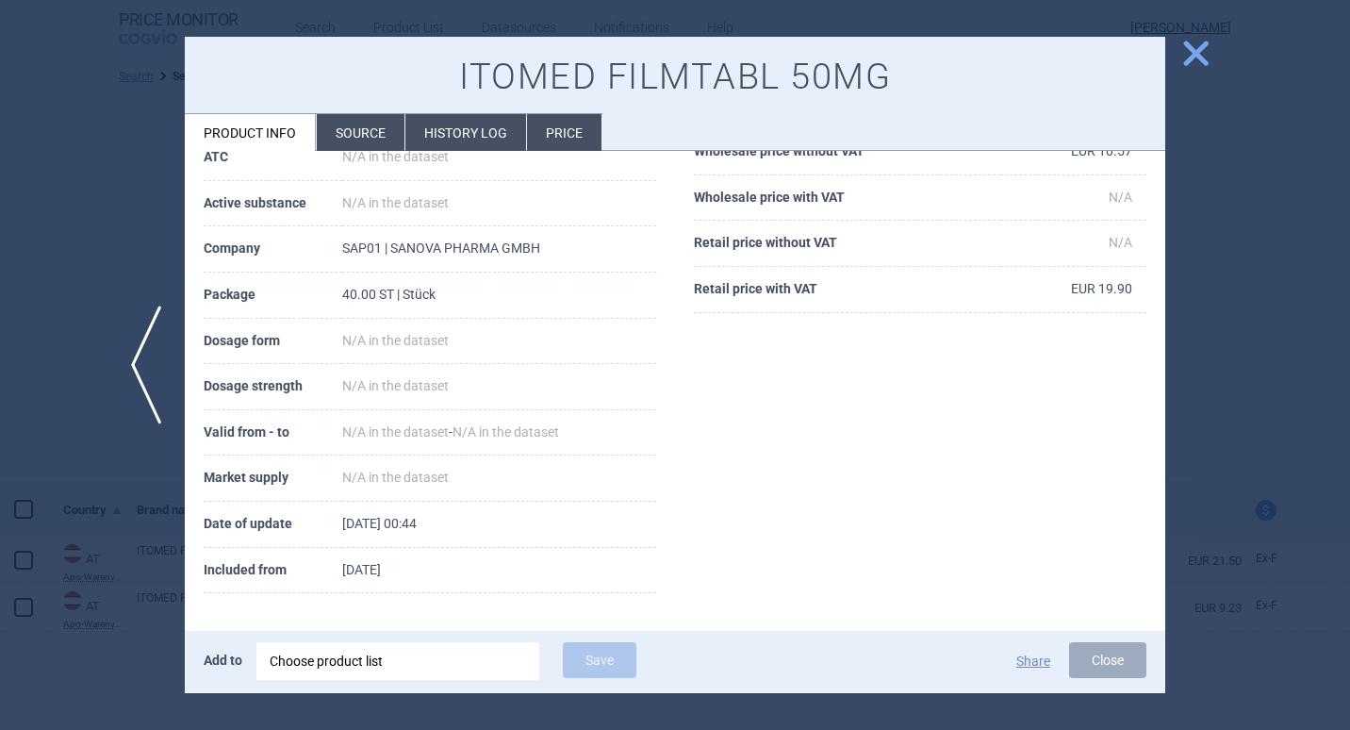
scroll to position [188, 0]
click at [1192, 55] on span "close" at bounding box center [1196, 53] width 33 height 33
